Goal: Use online tool/utility: Utilize a website feature to perform a specific function

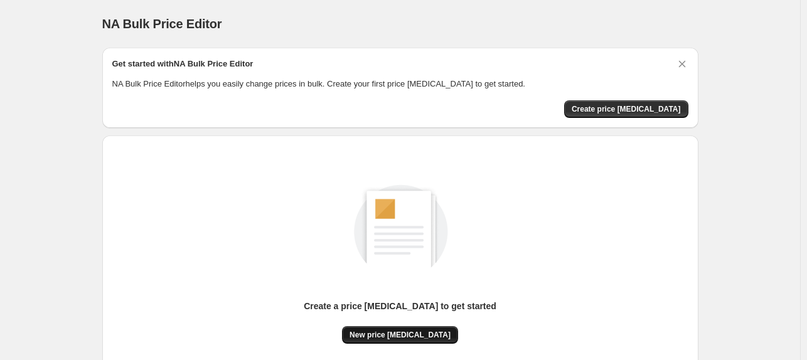
click at [416, 340] on button "New price change job" at bounding box center [400, 335] width 116 height 18
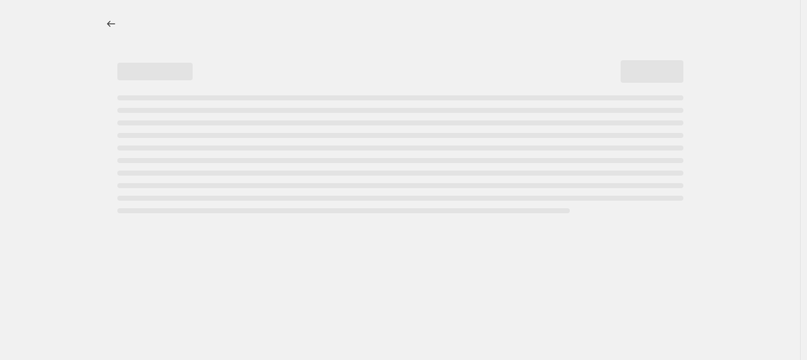
select select "percentage"
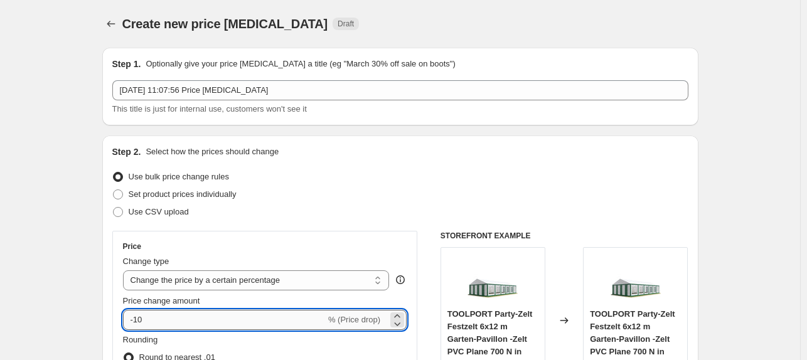
click at [168, 326] on input "-10" at bounding box center [224, 320] width 203 height 20
type input "-1"
type input "-30"
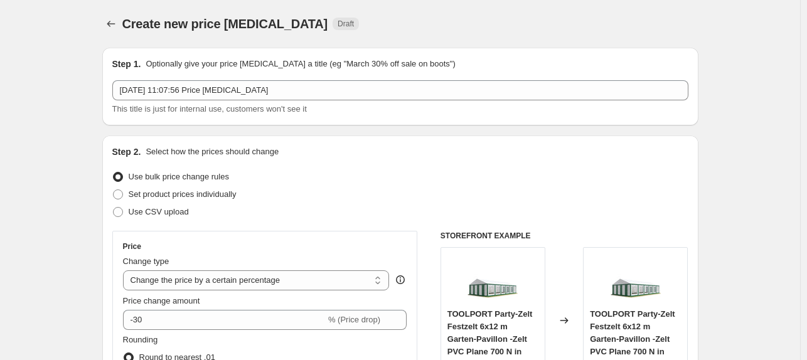
click at [522, 181] on div "Use bulk price change rules" at bounding box center [400, 177] width 576 height 18
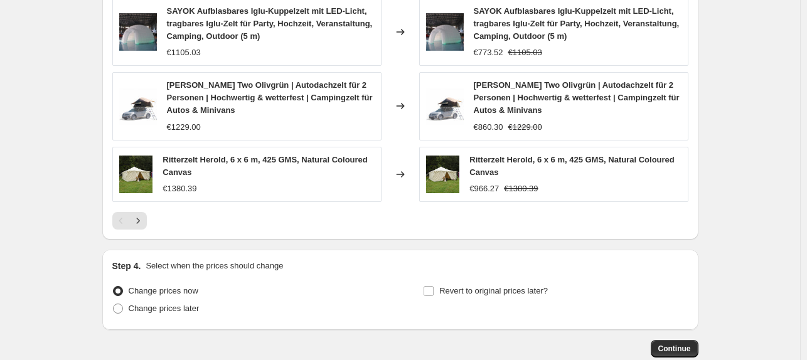
scroll to position [964, 0]
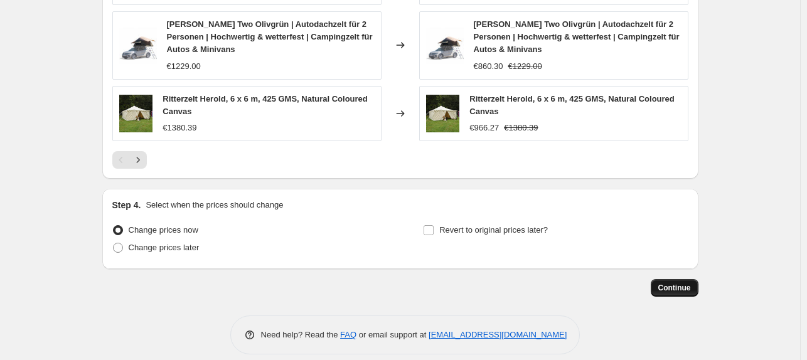
click at [663, 280] on button "Continue" at bounding box center [675, 288] width 48 height 18
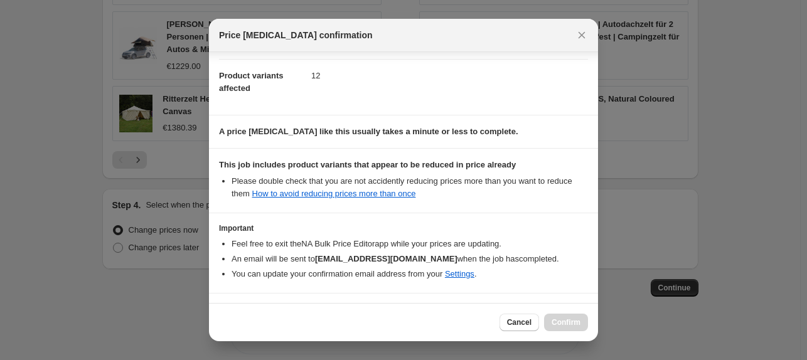
scroll to position [167, 0]
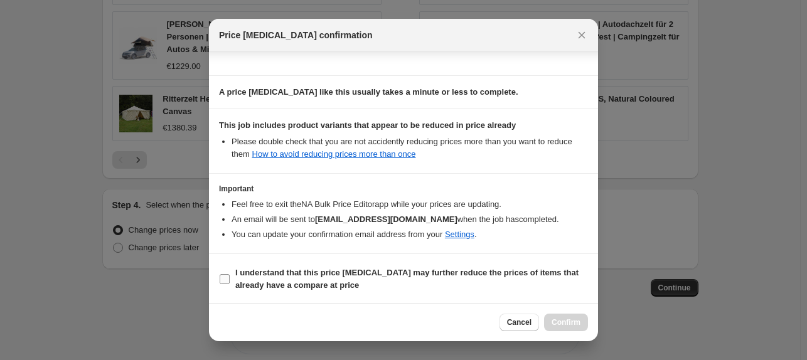
drag, startPoint x: 236, startPoint y: 292, endPoint x: 230, endPoint y: 280, distance: 13.2
click at [236, 291] on label "I understand that this price change job may further reduce the prices of items …" at bounding box center [403, 279] width 369 height 30
click at [230, 284] on input "I understand that this price change job may further reduce the prices of items …" at bounding box center [225, 279] width 10 height 10
click at [230, 279] on label "I understand that this price change job may further reduce the prices of items …" at bounding box center [403, 279] width 369 height 30
click at [230, 279] on input "I understand that this price change job may further reduce the prices of items …" at bounding box center [225, 279] width 10 height 10
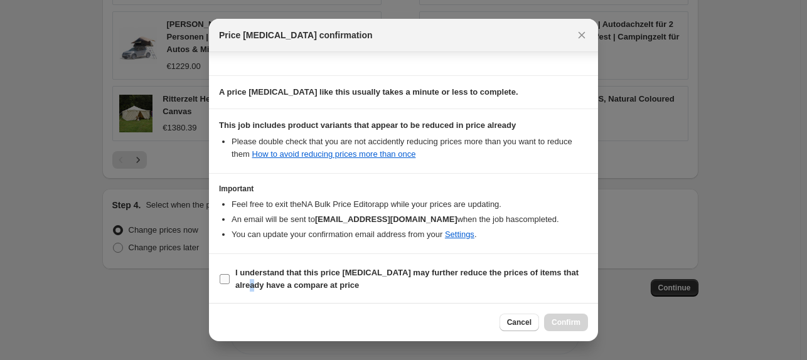
click at [237, 279] on b "I understand that this price change job may further reduce the prices of items …" at bounding box center [406, 279] width 343 height 22
click at [226, 281] on input "I understand that this price change job may further reduce the prices of items …" at bounding box center [225, 279] width 10 height 10
checkbox input "true"
click at [559, 321] on span "Confirm" at bounding box center [566, 323] width 29 height 10
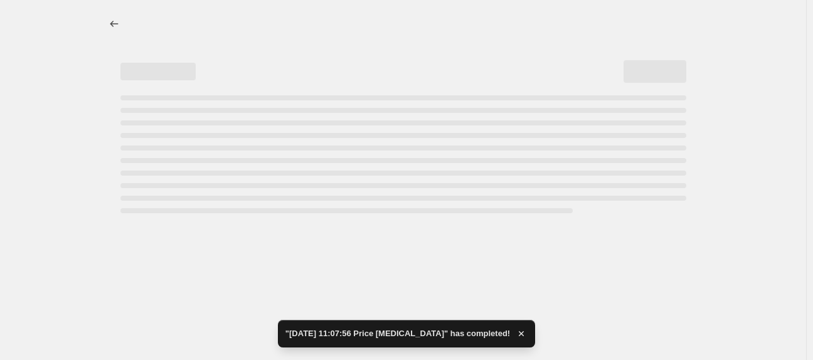
select select "percentage"
